Goal: Information Seeking & Learning: Learn about a topic

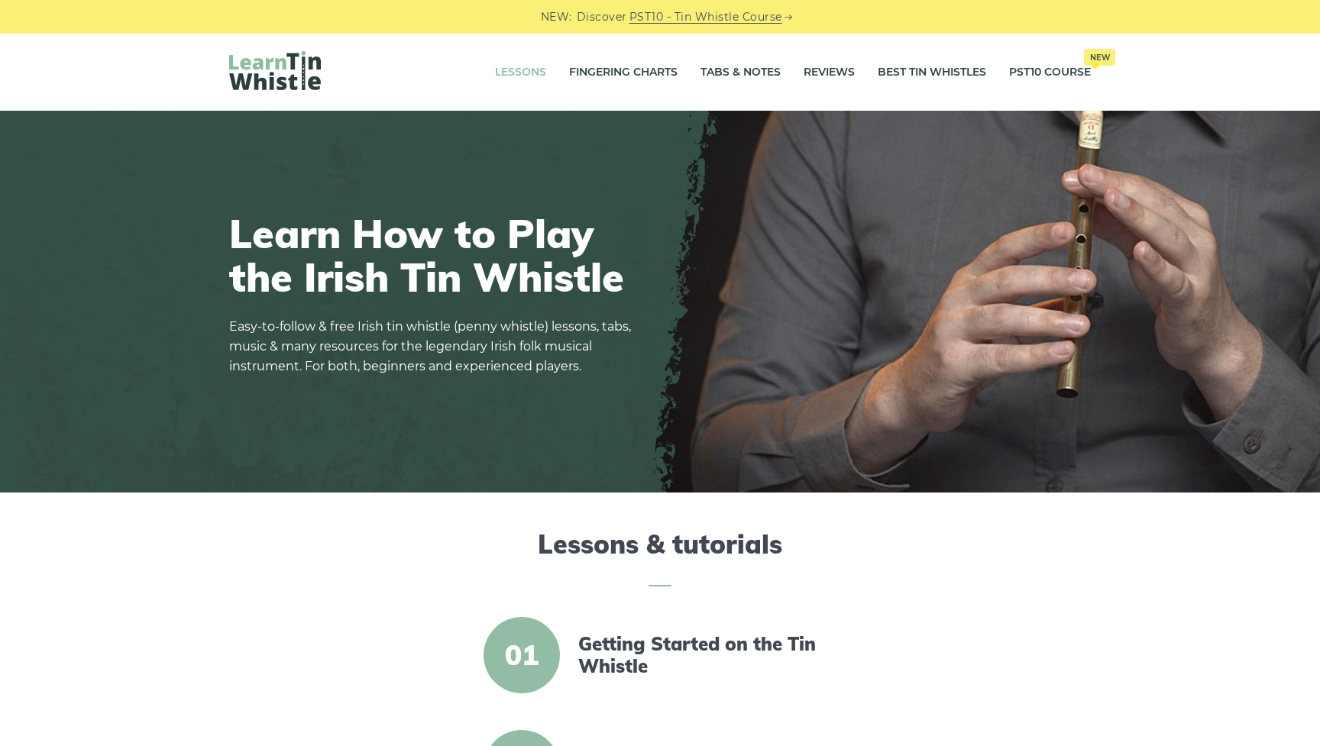
click at [526, 73] on link "Lessons" at bounding box center [520, 72] width 51 height 38
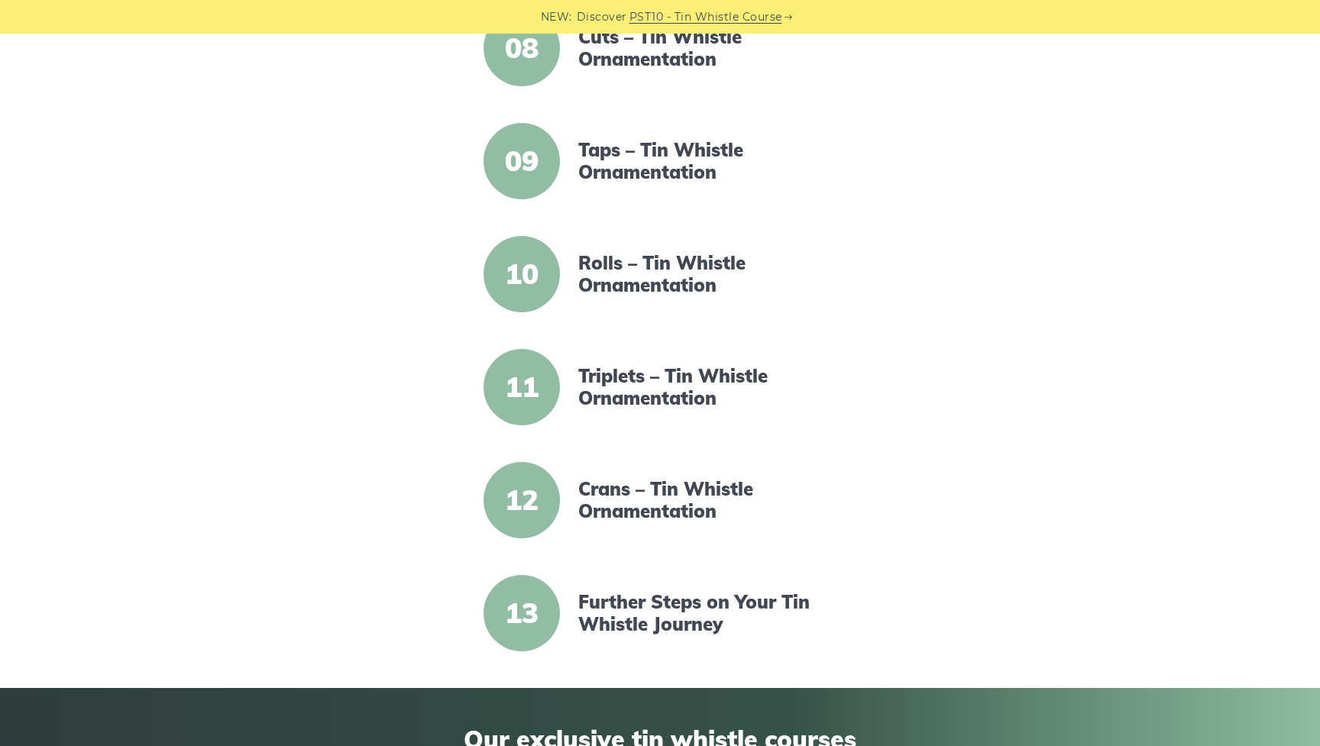
scroll to position [1221, 0]
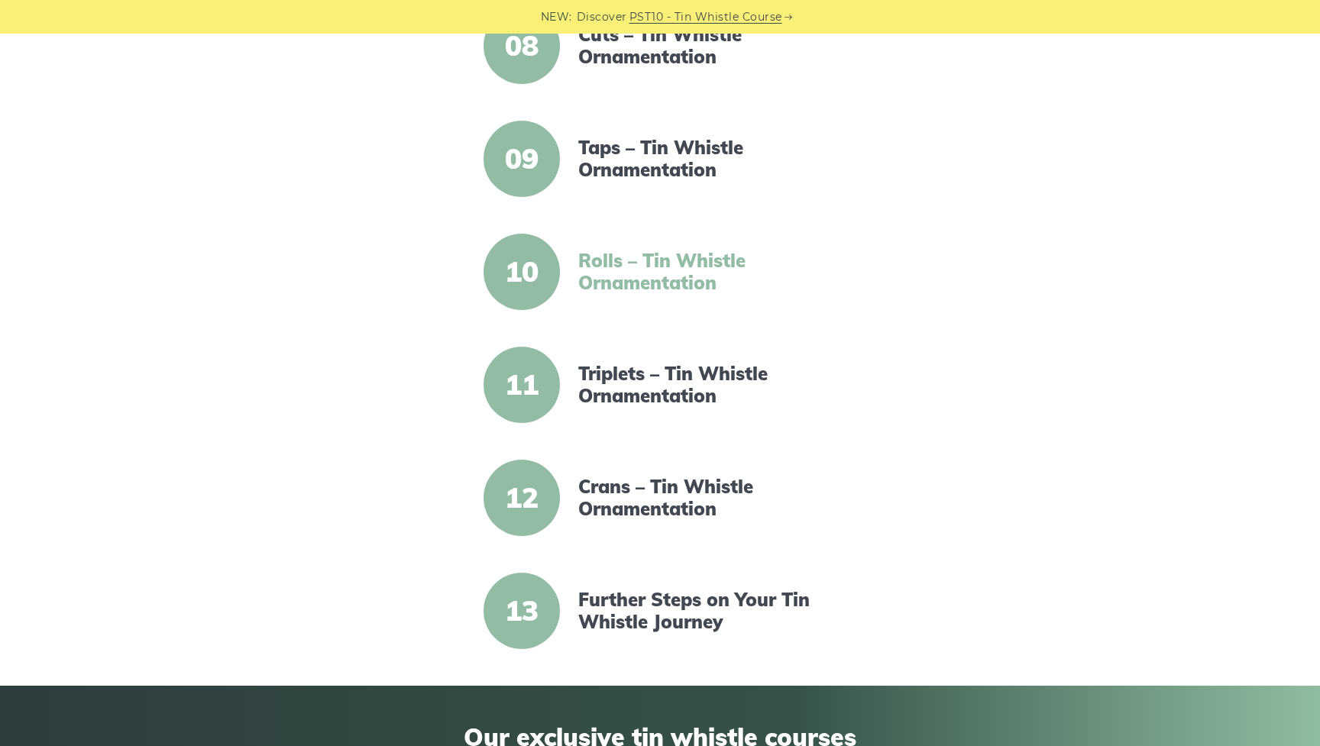
click at [631, 261] on link "Rolls – Tin Whistle Ornamentation" at bounding box center [709, 272] width 263 height 44
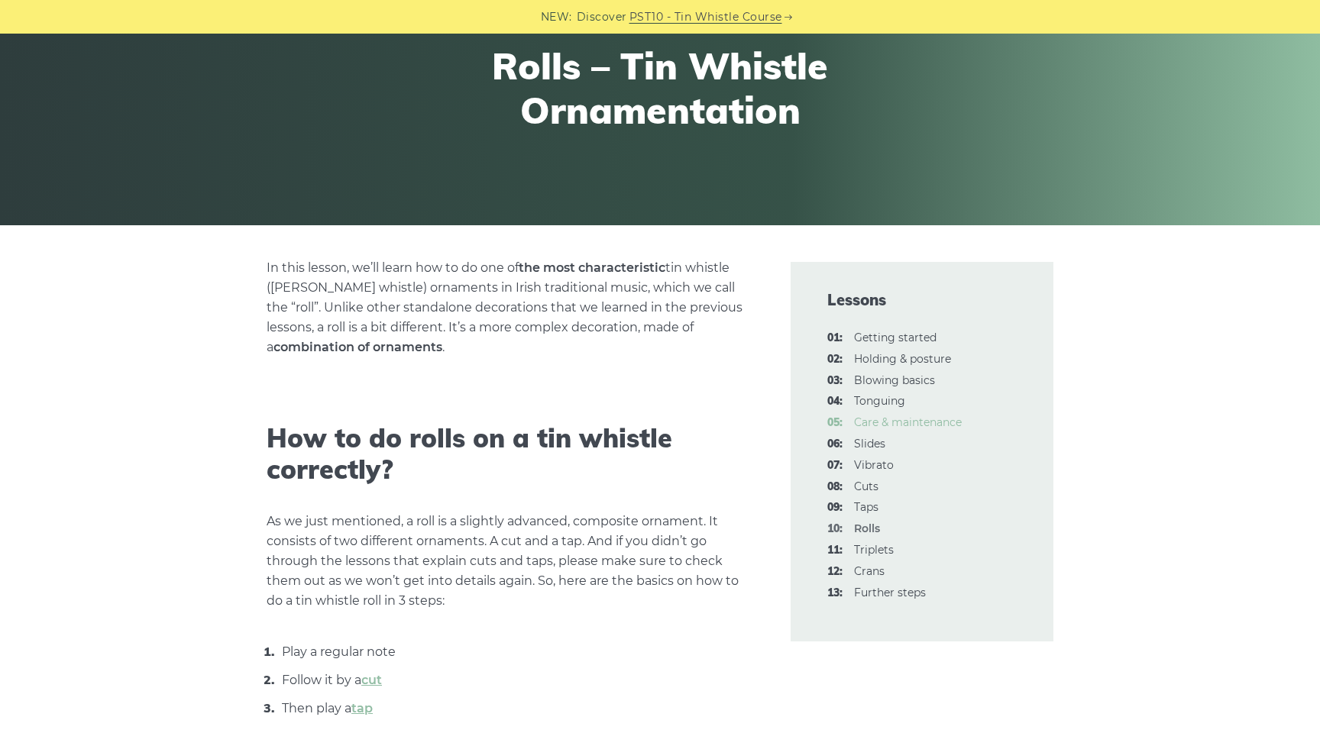
scroll to position [183, 0]
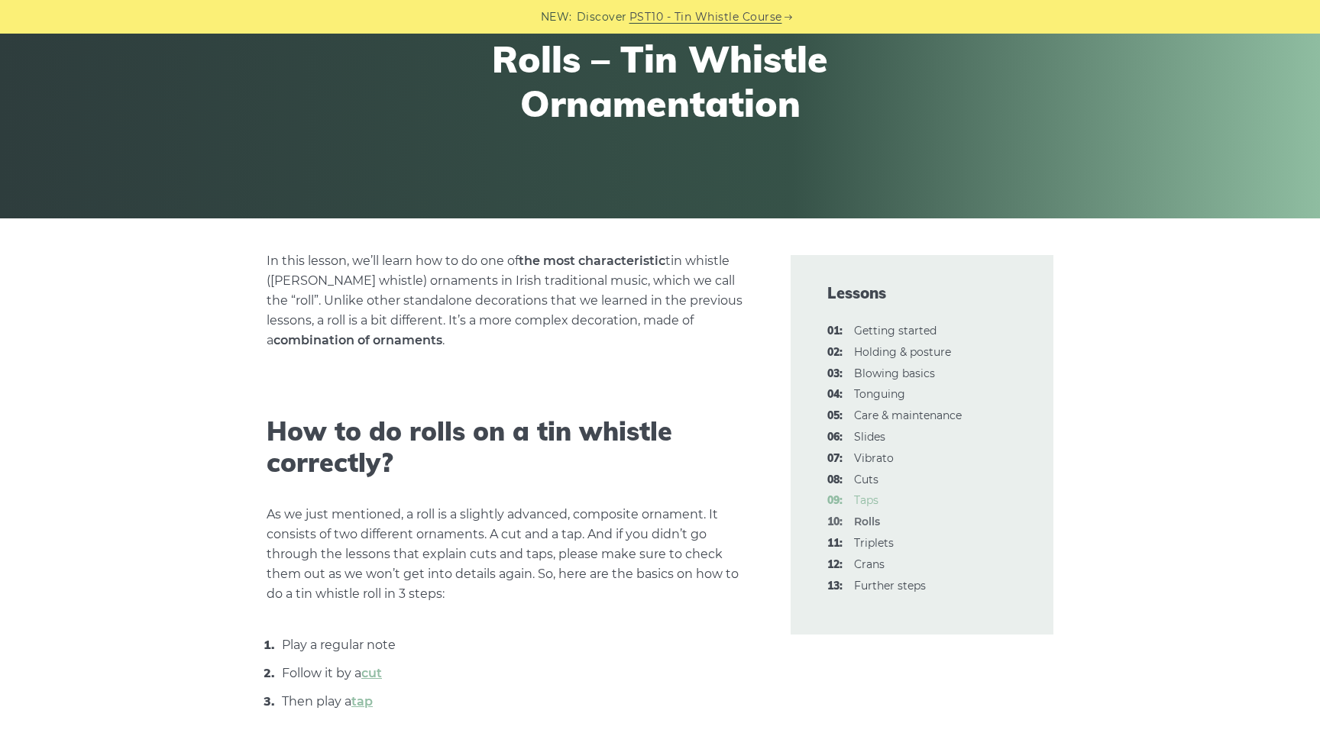
click at [866, 497] on link "09: Taps" at bounding box center [866, 500] width 24 height 14
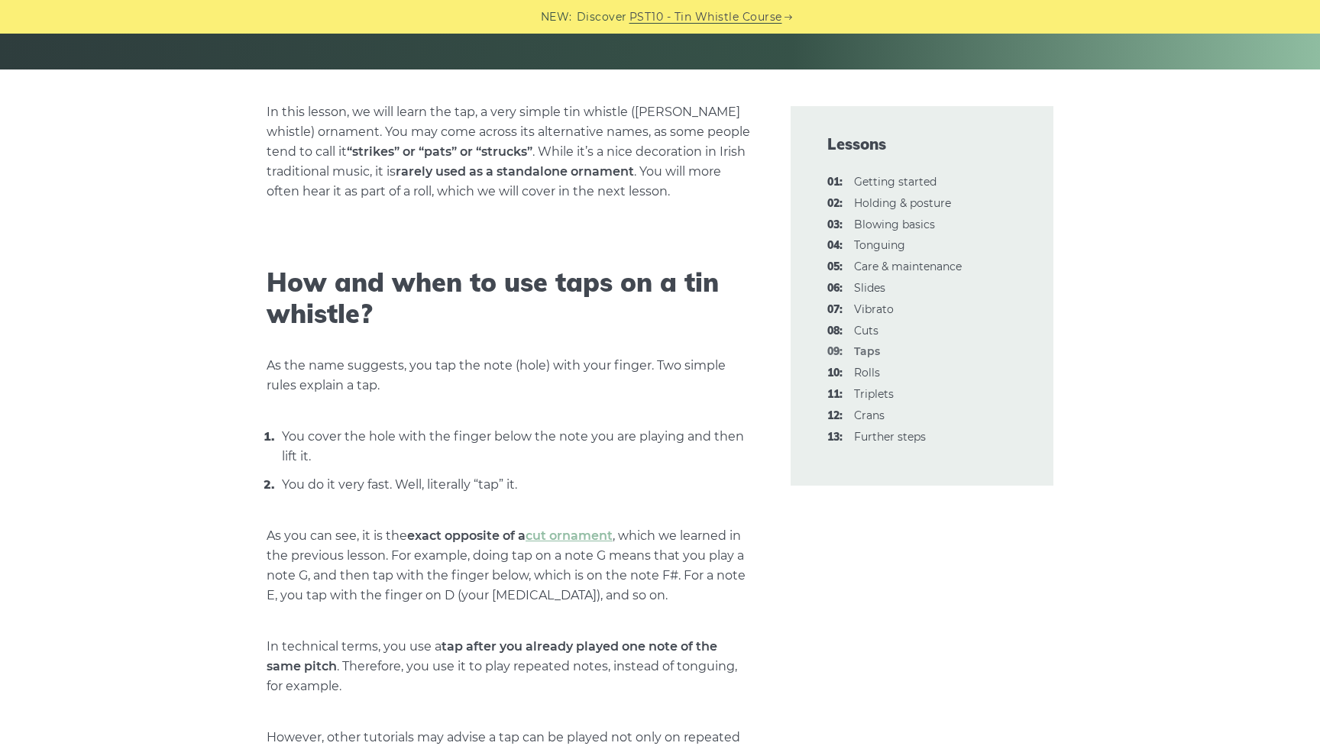
scroll to position [336, 0]
